Goal: Information Seeking & Learning: Learn about a topic

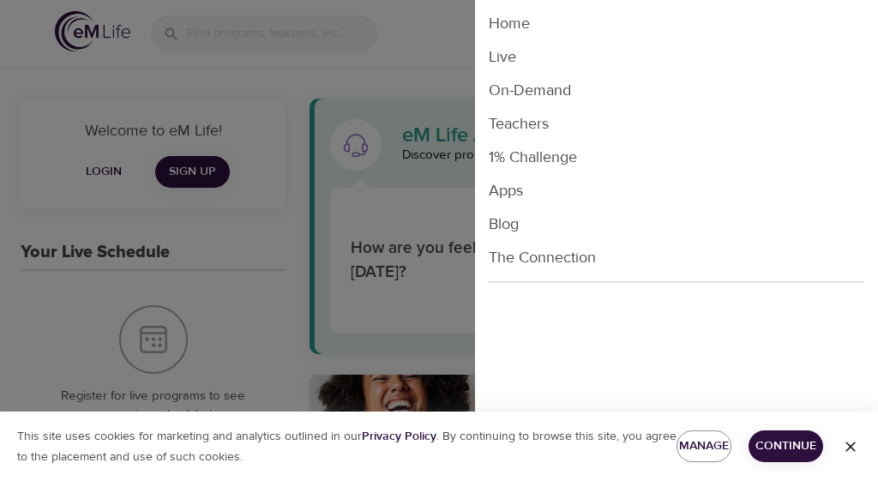
click at [506, 55] on li "Live" at bounding box center [676, 56] width 403 height 33
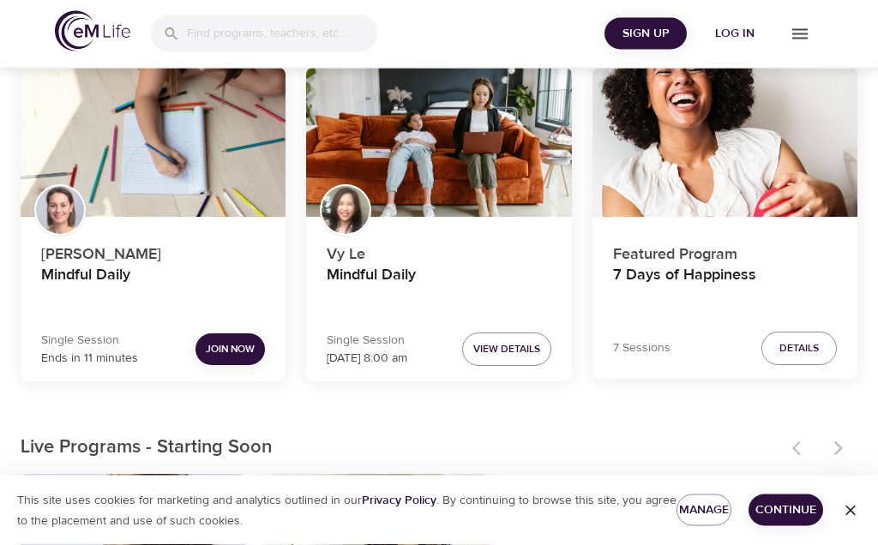
scroll to position [154, 0]
click at [231, 354] on span "Join Now" at bounding box center [230, 349] width 49 height 18
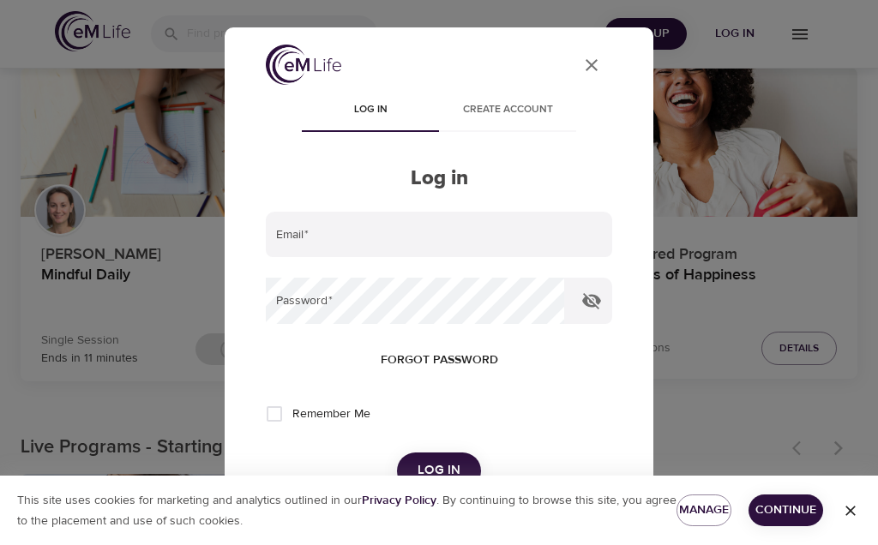
click at [299, 232] on input "email" at bounding box center [439, 235] width 346 height 46
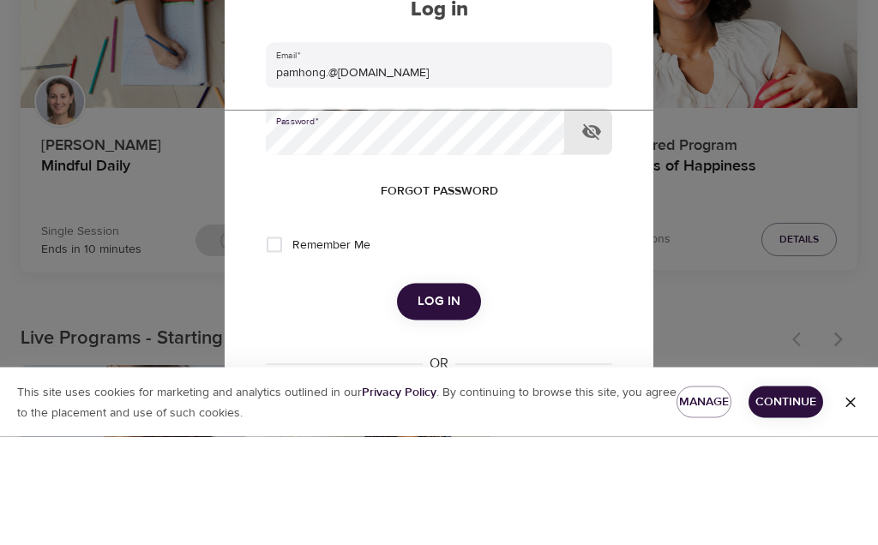
scroll to position [263, 0]
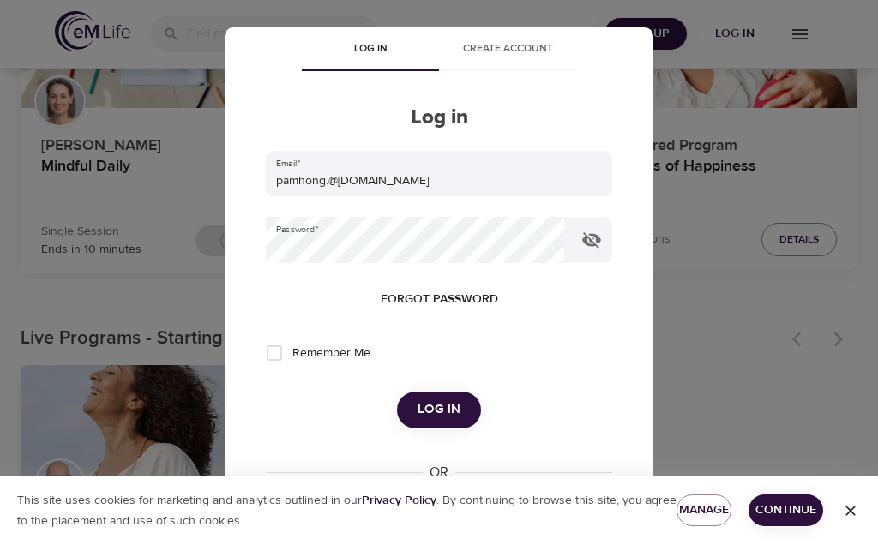
click at [446, 406] on span "Log in" at bounding box center [439, 410] width 43 height 22
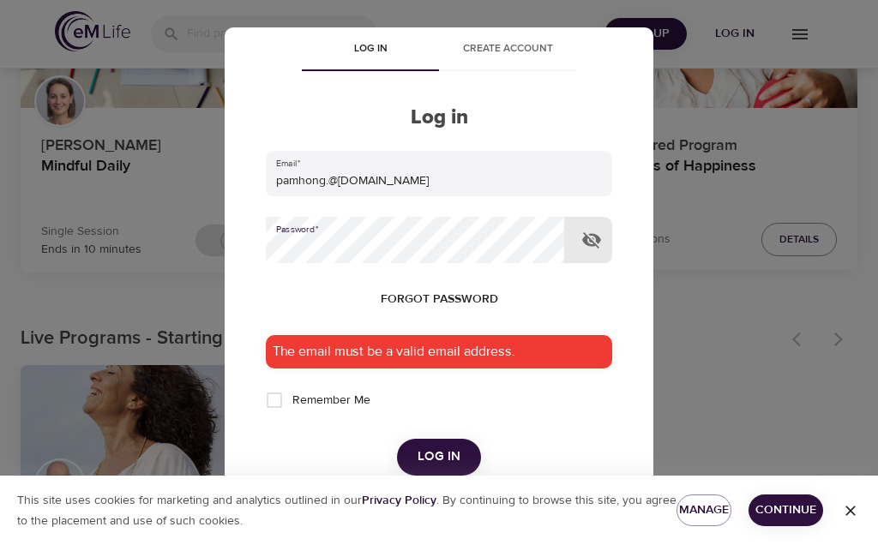
scroll to position [262, 0]
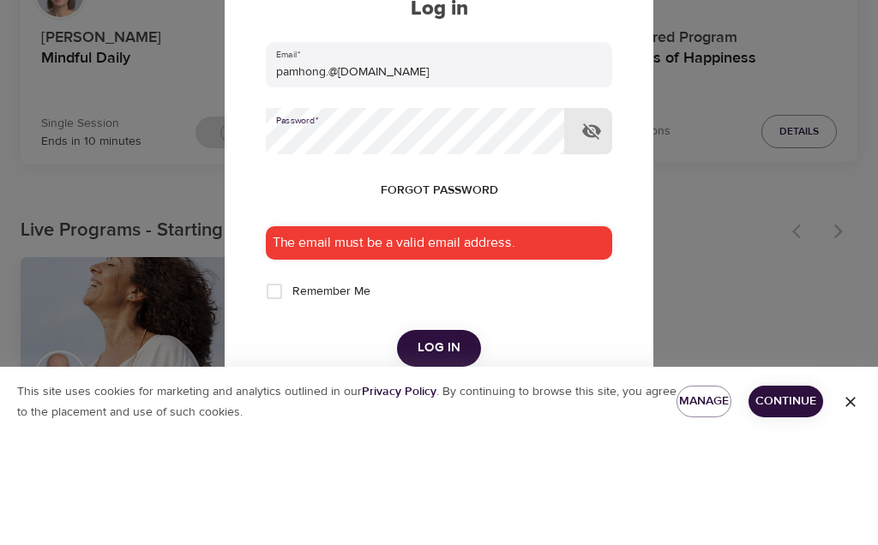
click at [407, 151] on input "pamhong.@msn.com" at bounding box center [439, 174] width 346 height 46
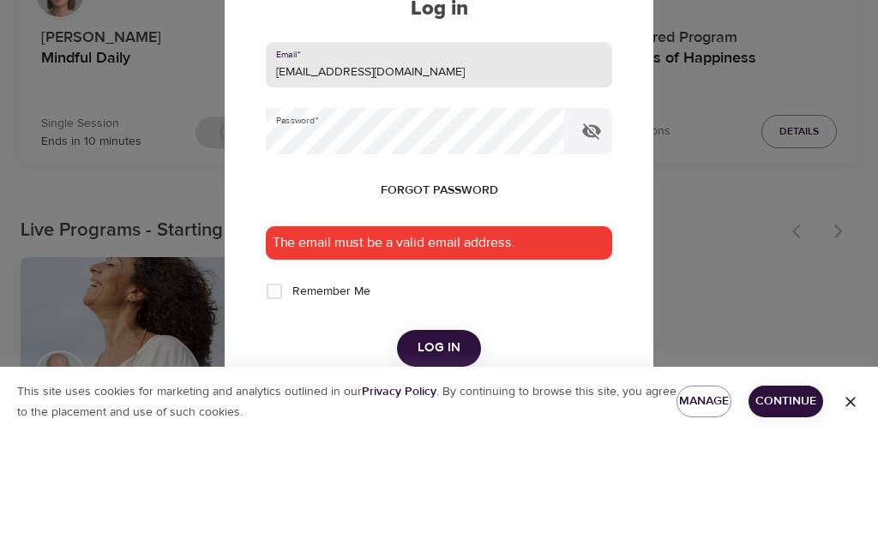
type input "pamhong@msn.com"
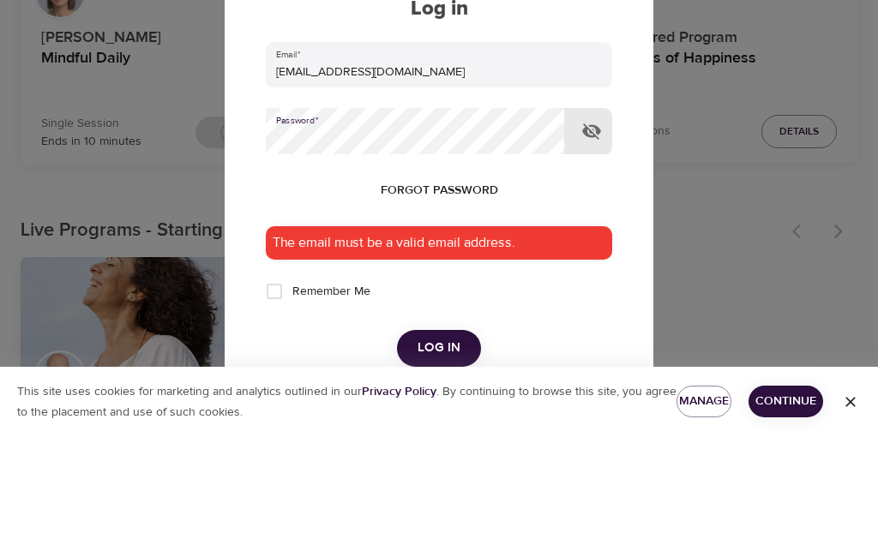
click at [438, 439] on button "Log in" at bounding box center [439, 457] width 84 height 36
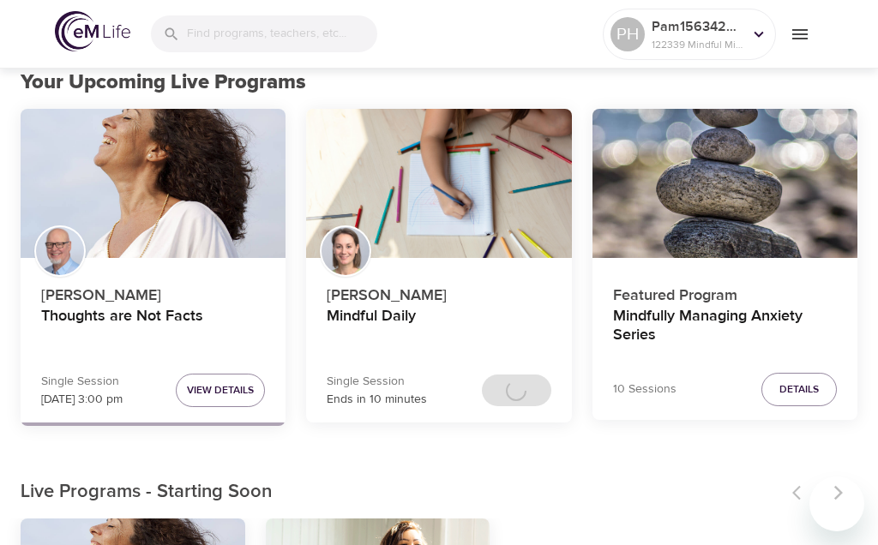
scroll to position [31, 0]
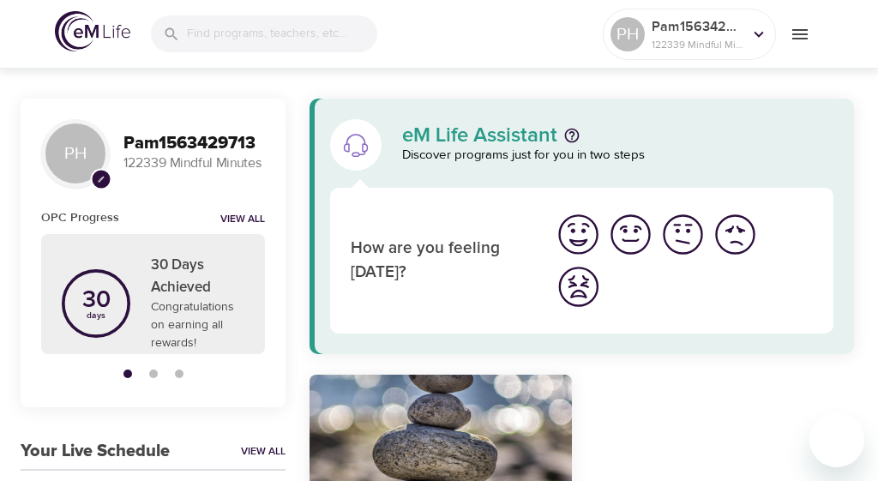
scroll to position [114, 0]
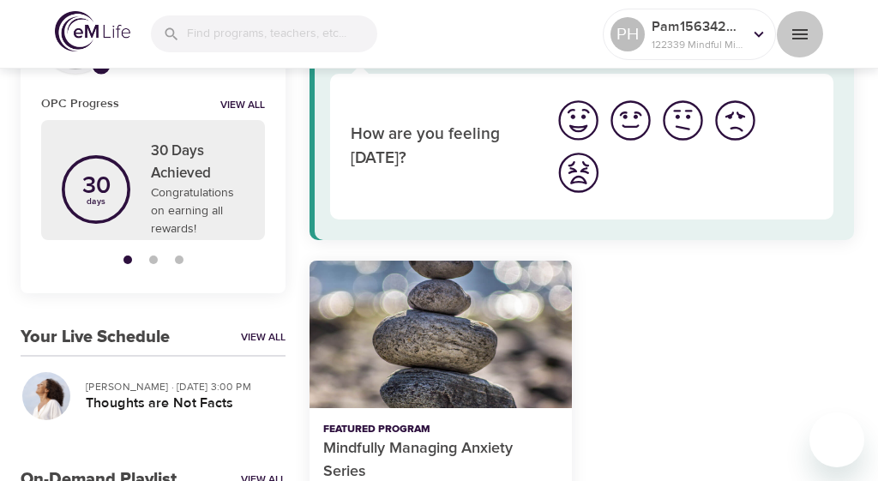
click at [812, 34] on span "menu" at bounding box center [799, 34] width 27 height 21
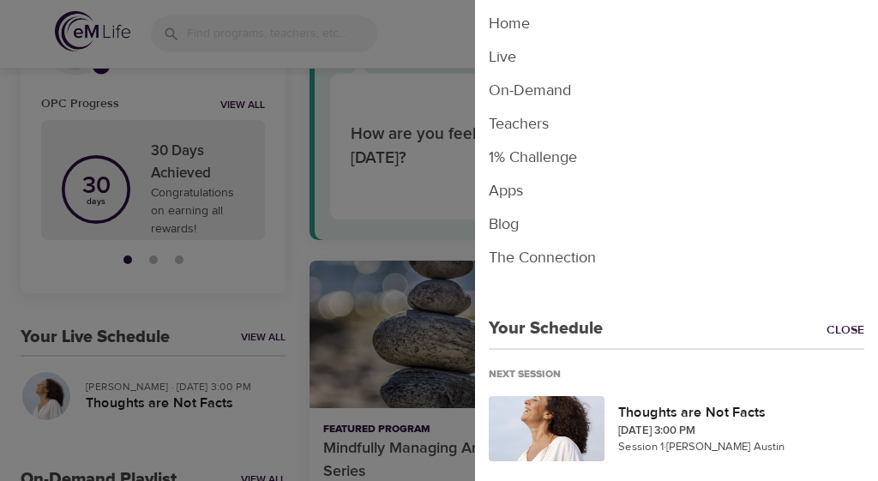
click at [518, 55] on li "Live" at bounding box center [676, 56] width 403 height 33
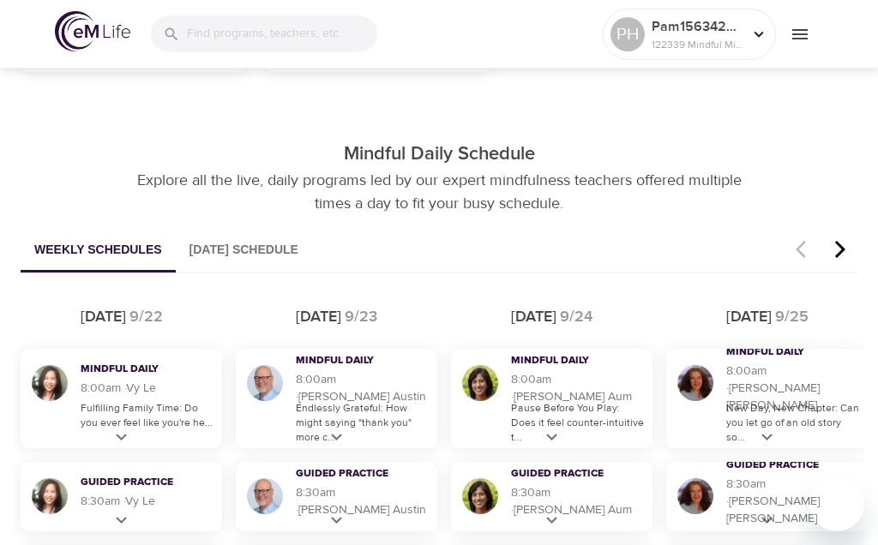
scroll to position [857, 0]
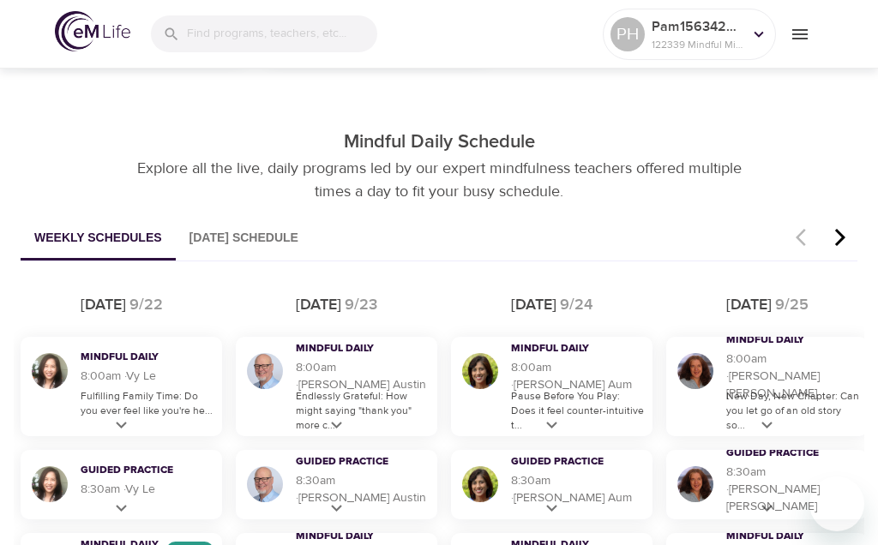
click at [129, 424] on icon at bounding box center [121, 425] width 21 height 21
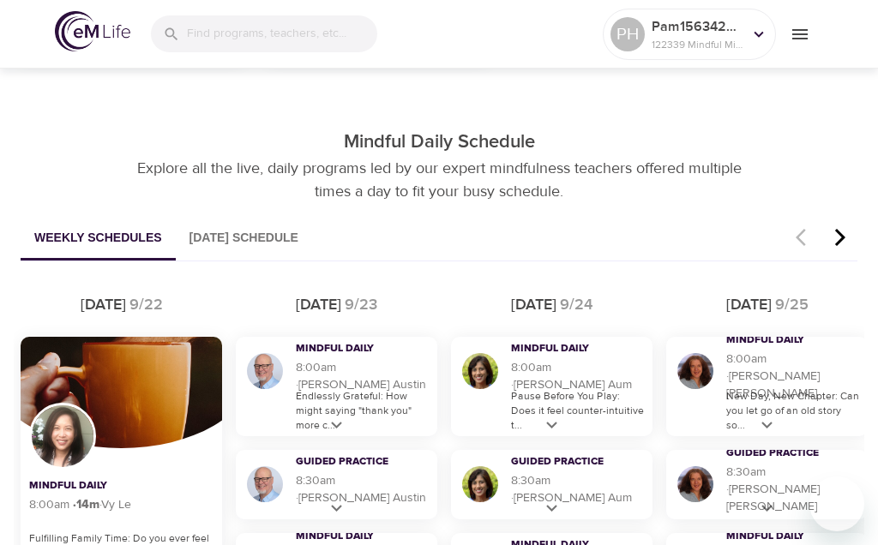
scroll to position [927, 0]
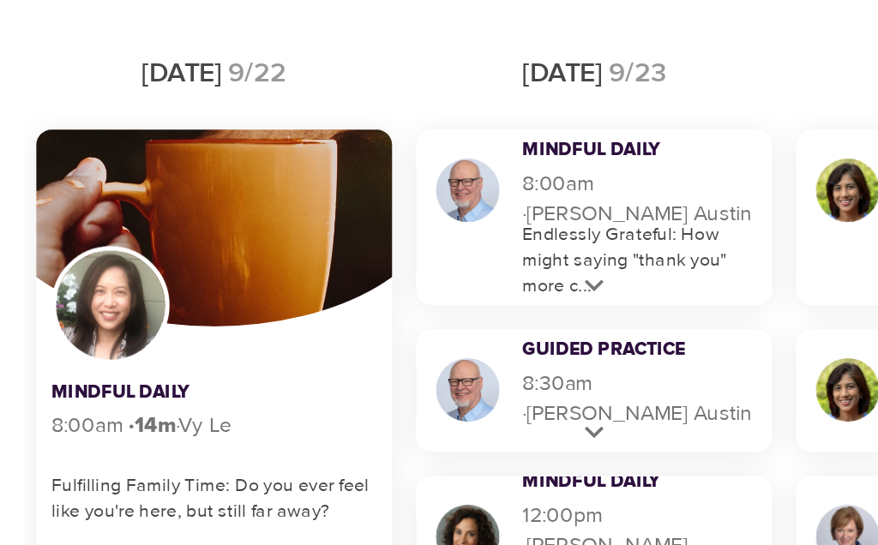
click at [336, 320] on p "Endlessly Grateful: How might saying "thank you" more c..." at bounding box center [362, 342] width 133 height 44
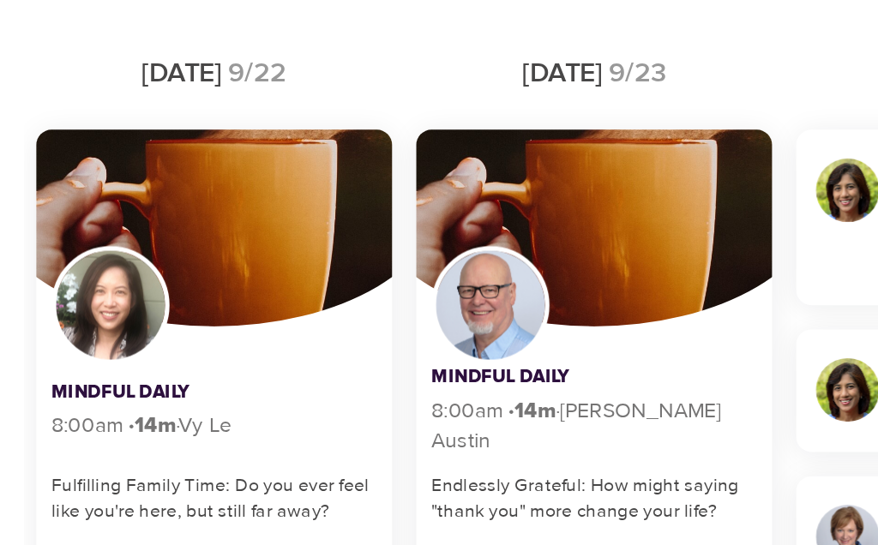
scroll to position [904, 0]
